Goal: Book appointment/travel/reservation

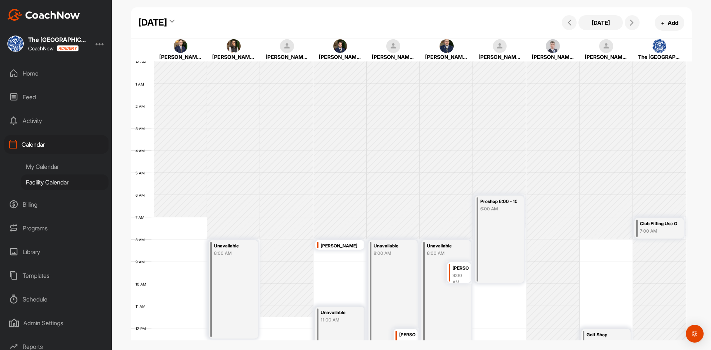
scroll to position [128, 0]
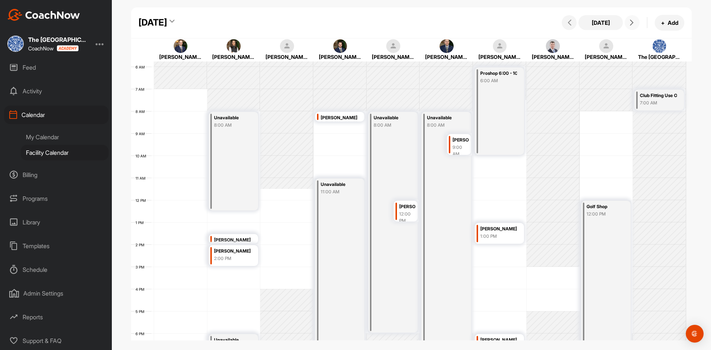
click at [632, 25] on icon at bounding box center [631, 23] width 6 height 6
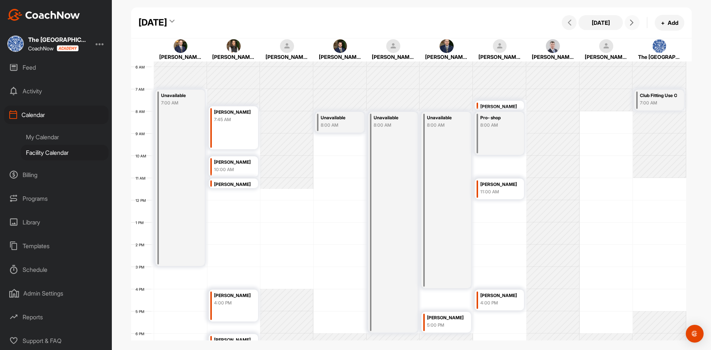
click at [632, 25] on icon at bounding box center [631, 23] width 6 height 6
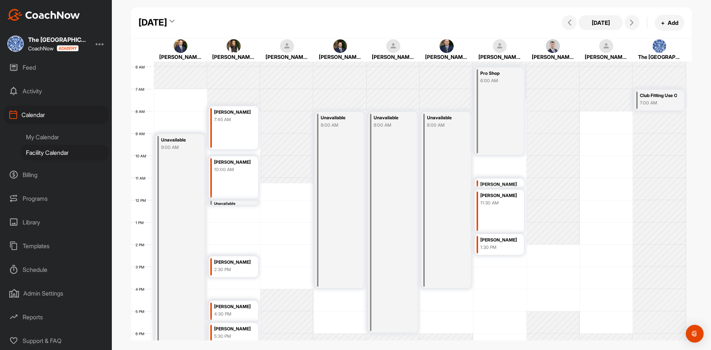
click at [558, 25] on div "[DATE] [DATE] + Add" at bounding box center [411, 22] width 561 height 31
click at [568, 25] on icon at bounding box center [569, 23] width 6 height 6
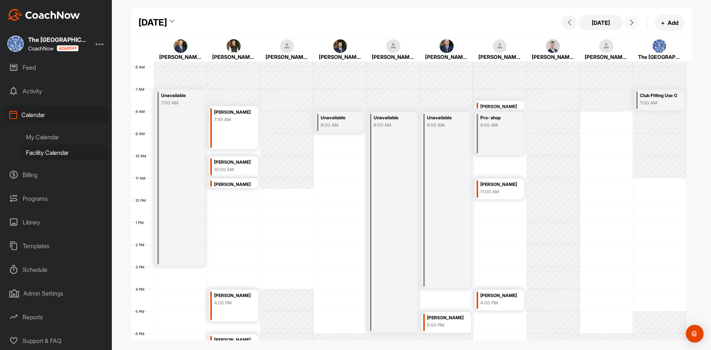
click at [632, 27] on button at bounding box center [631, 22] width 15 height 15
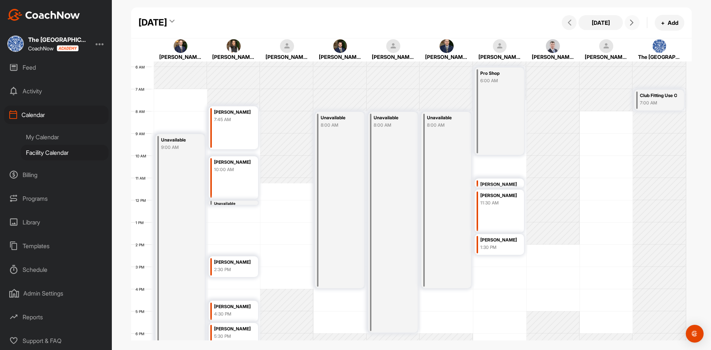
click at [632, 27] on button at bounding box center [631, 22] width 15 height 15
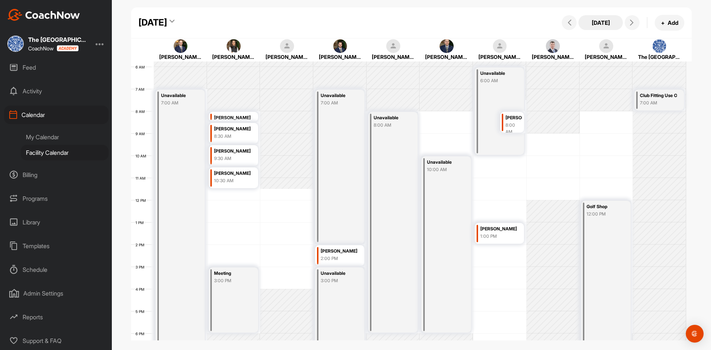
click at [587, 21] on button "[DATE]" at bounding box center [600, 22] width 44 height 15
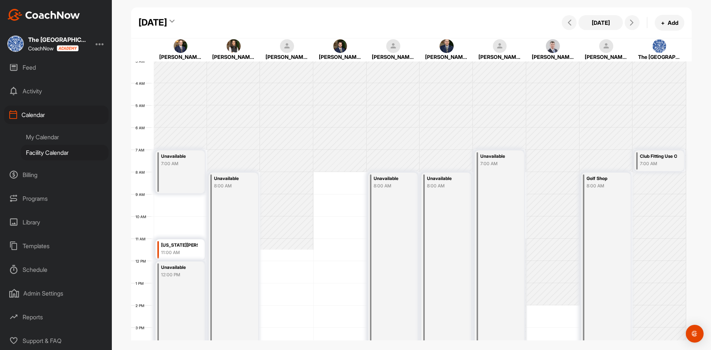
scroll to position [54, 0]
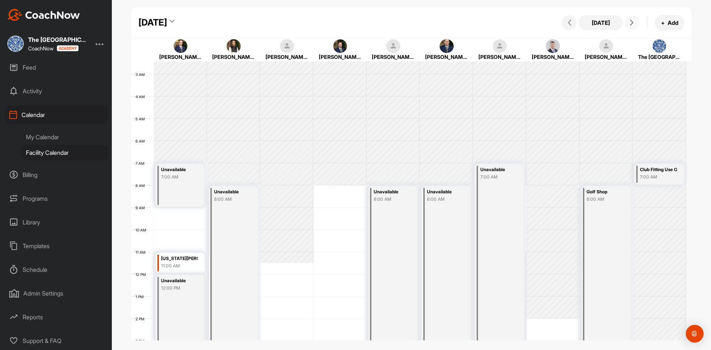
click at [634, 28] on button at bounding box center [631, 22] width 15 height 15
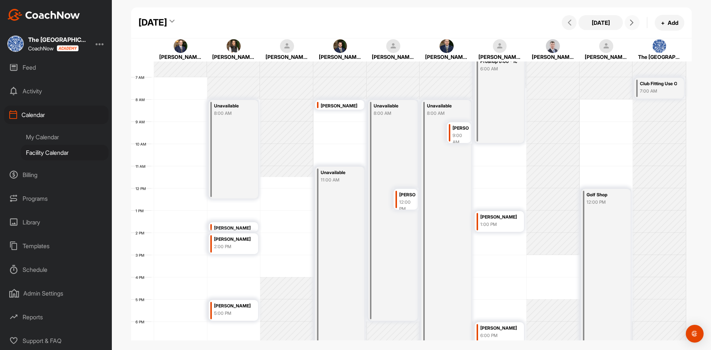
scroll to position [128, 0]
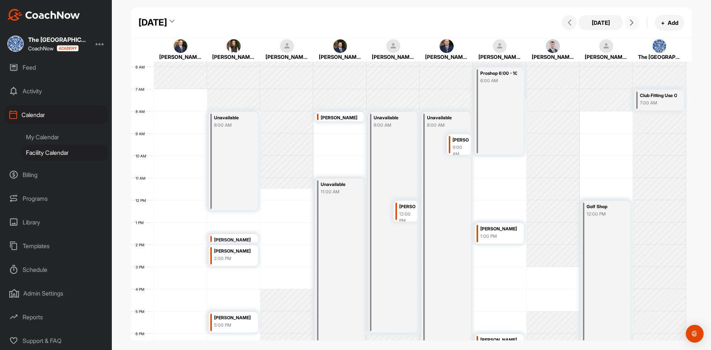
click at [628, 24] on span at bounding box center [631, 23] width 9 height 6
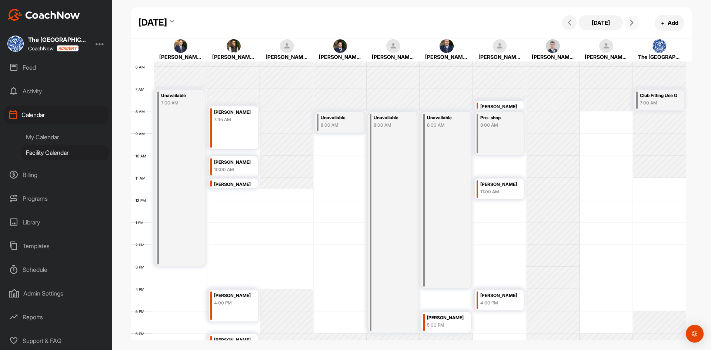
click at [628, 24] on span at bounding box center [631, 23] width 9 height 6
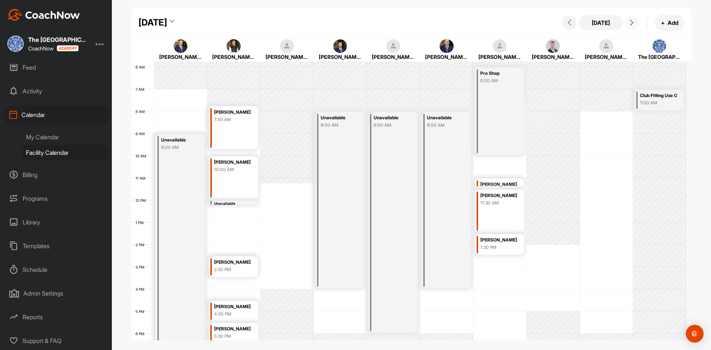
click at [628, 24] on span at bounding box center [631, 23] width 9 height 6
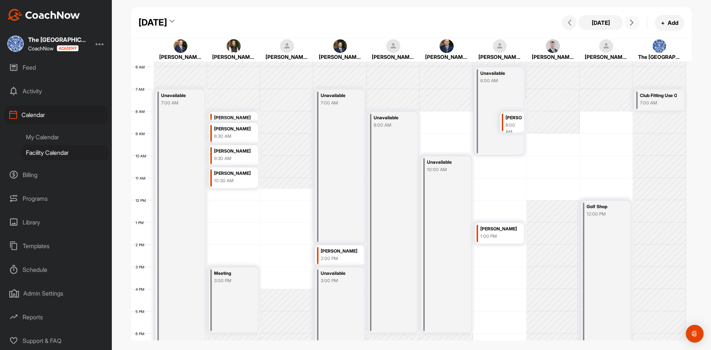
click at [628, 24] on span at bounding box center [631, 23] width 9 height 6
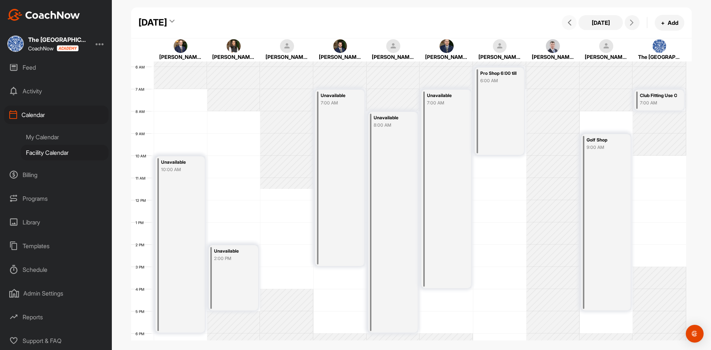
click at [568, 24] on icon at bounding box center [569, 23] width 6 height 6
